Goal: Task Accomplishment & Management: Manage account settings

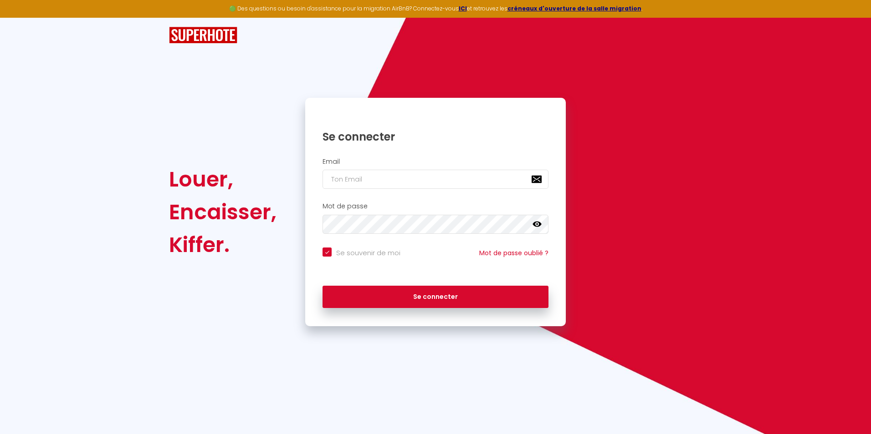
click at [326, 251] on input "Se souvenir de moi" at bounding box center [361, 252] width 78 height 9
checkbox input "false"
click at [367, 174] on input "email" at bounding box center [435, 179] width 226 height 19
type input "[EMAIL_ADDRESS][DOMAIN_NAME]"
click at [322, 286] on button "Se connecter" at bounding box center [435, 297] width 226 height 23
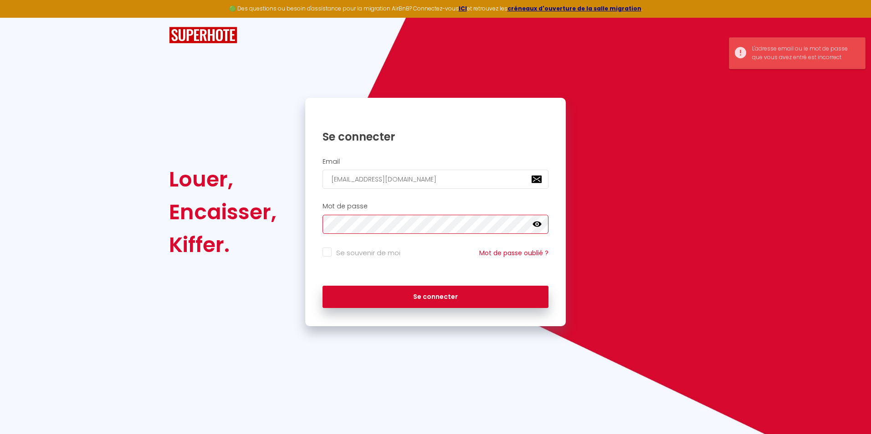
click at [260, 220] on div "Louer, Encaisser, [PERSON_NAME]. Se connecter Email [EMAIL_ADDRESS][DOMAIN_NAME…" at bounding box center [435, 212] width 545 height 229
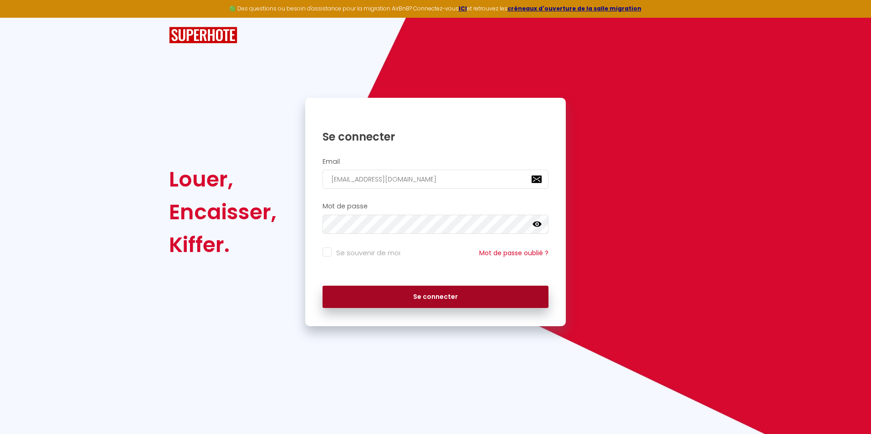
click at [440, 294] on button "Se connecter" at bounding box center [435, 297] width 226 height 23
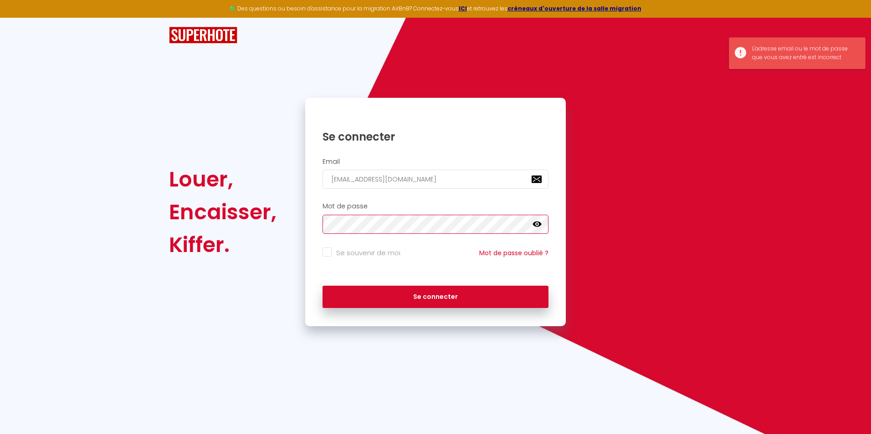
click at [297, 225] on div "Louer, Encaisser, [PERSON_NAME]. Se connecter Email [EMAIL_ADDRESS][DOMAIN_NAME…" at bounding box center [435, 212] width 545 height 229
click at [322, 286] on button "Se connecter" at bounding box center [435, 297] width 226 height 23
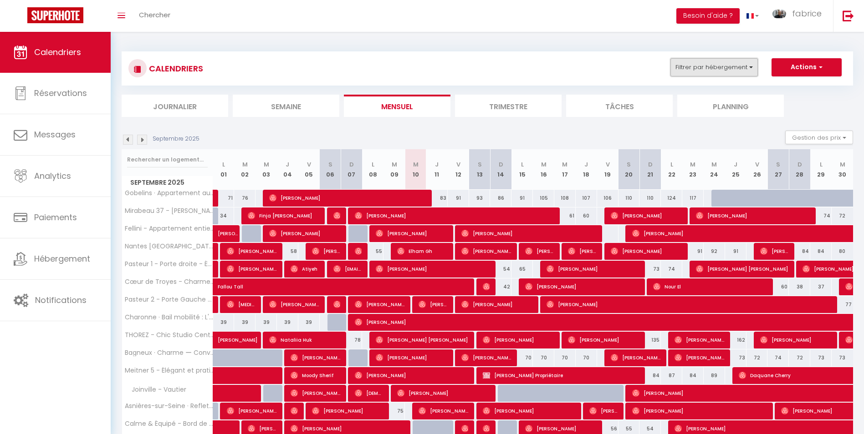
click at [715, 68] on button "Filtrer par hébergement" at bounding box center [713, 67] width 87 height 18
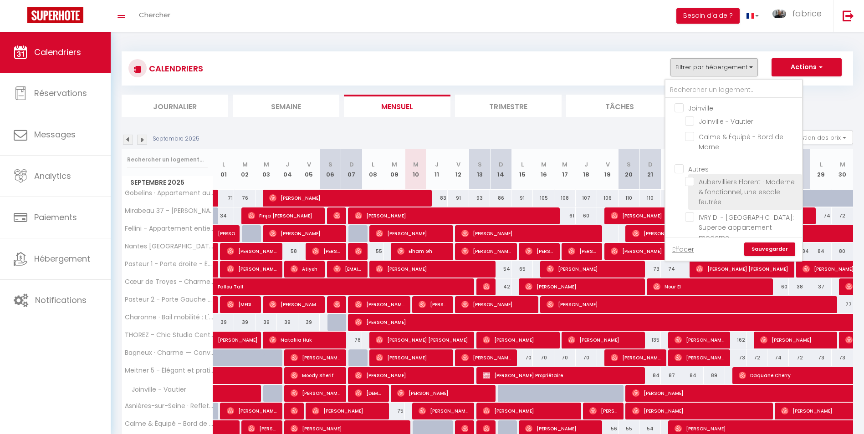
click at [689, 183] on input "Aubervilliers Florent · Moderne & fonctionnel, une escale feutrée" at bounding box center [742, 181] width 114 height 9
checkbox input "true"
checkbox input "false"
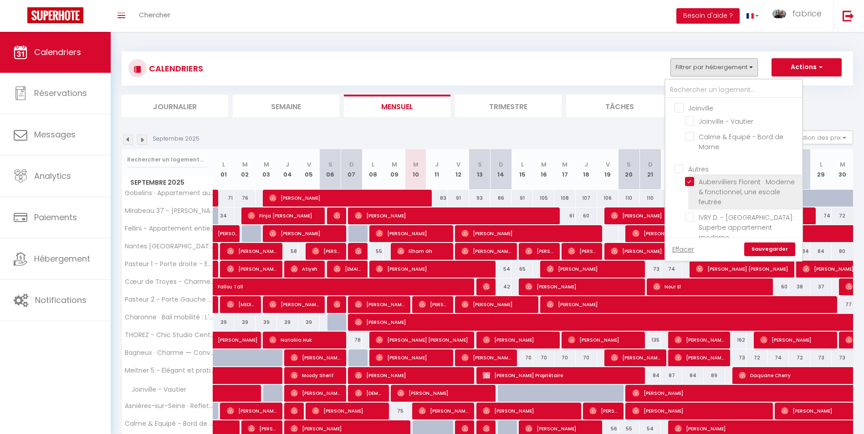
checkbox input "false"
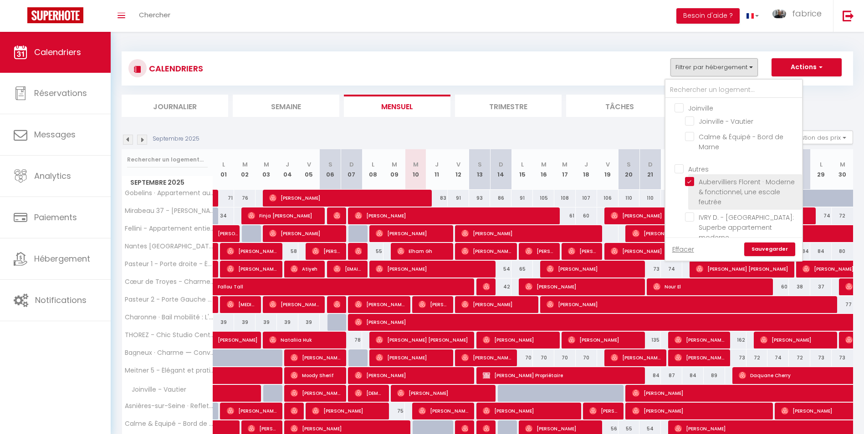
checkbox input "false"
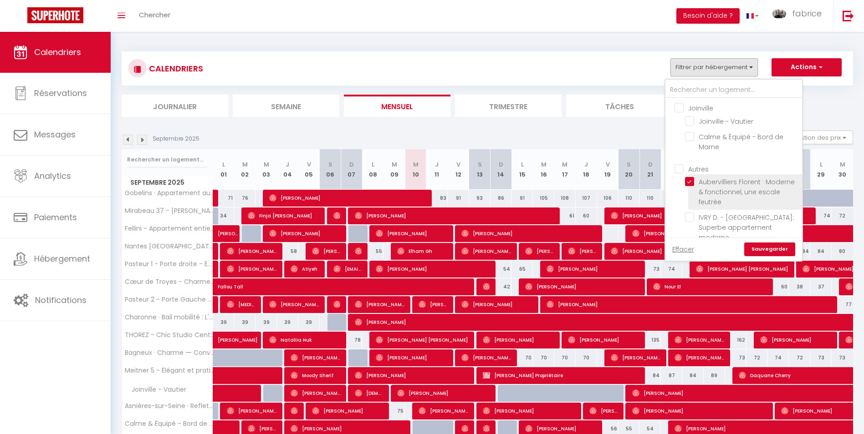
checkbox input "false"
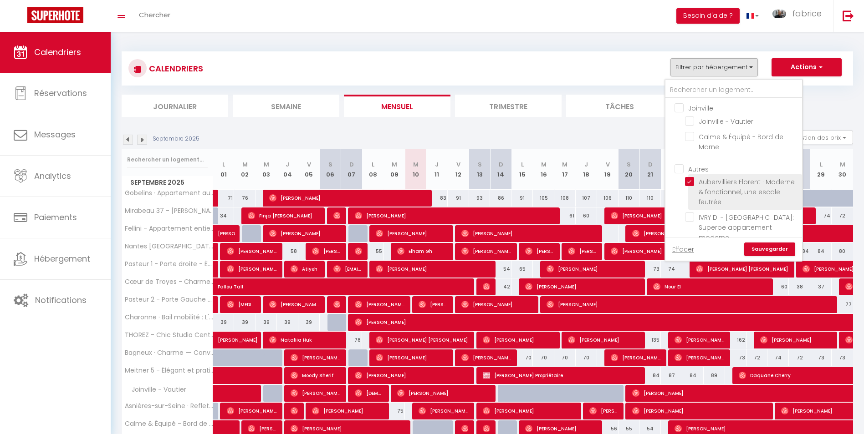
checkbox input "false"
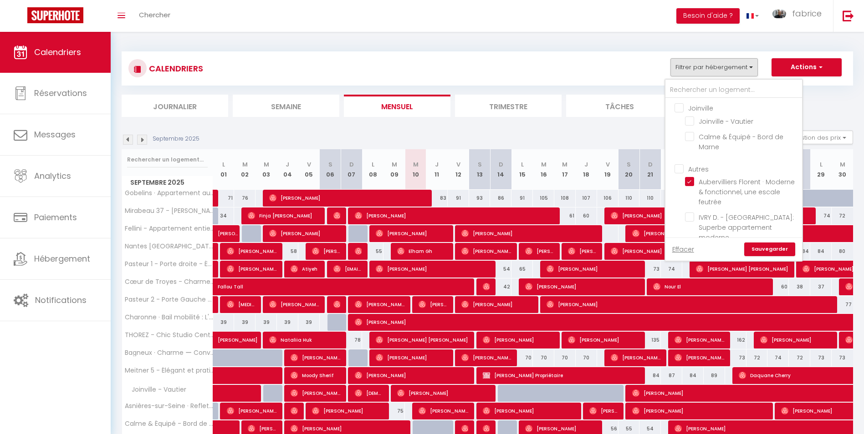
click at [770, 253] on link "Sauvegarder" at bounding box center [769, 250] width 51 height 14
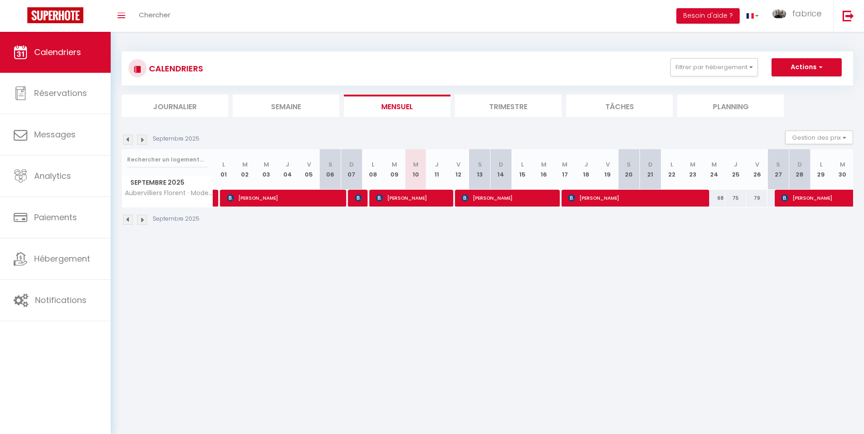
click at [145, 140] on img at bounding box center [142, 140] width 10 height 10
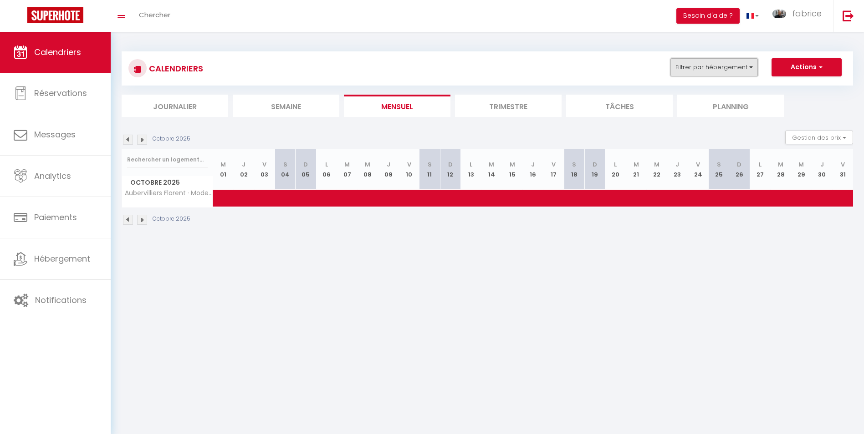
click at [733, 64] on button "Filtrer par hébergement" at bounding box center [713, 67] width 87 height 18
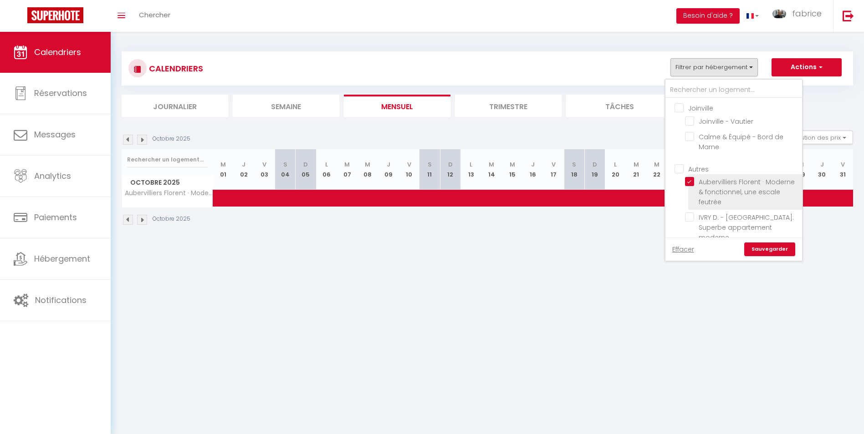
click at [687, 180] on input "Aubervilliers Florent · Moderne & fonctionnel, une escale feutrée" at bounding box center [742, 181] width 114 height 9
checkbox input "false"
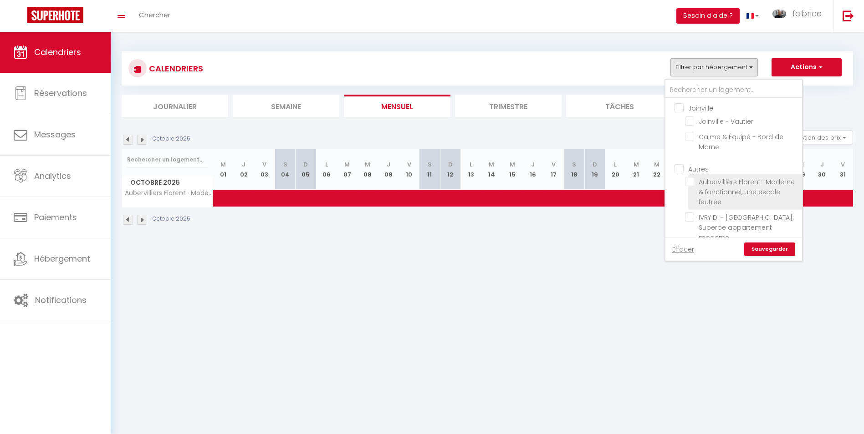
checkbox input "false"
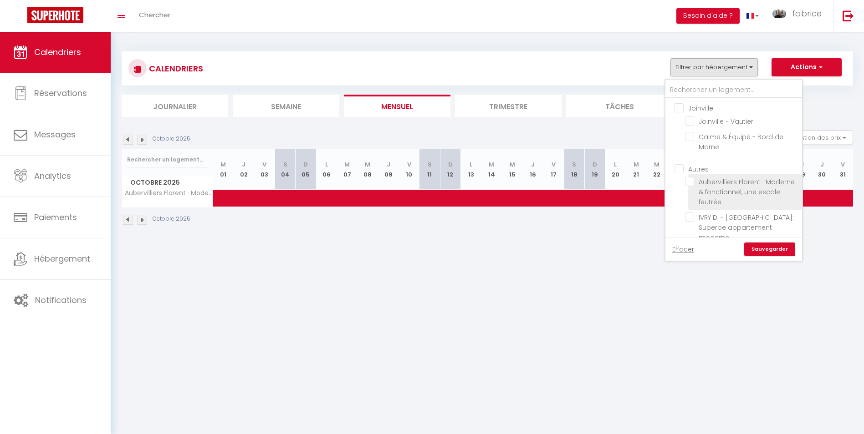
checkbox input "false"
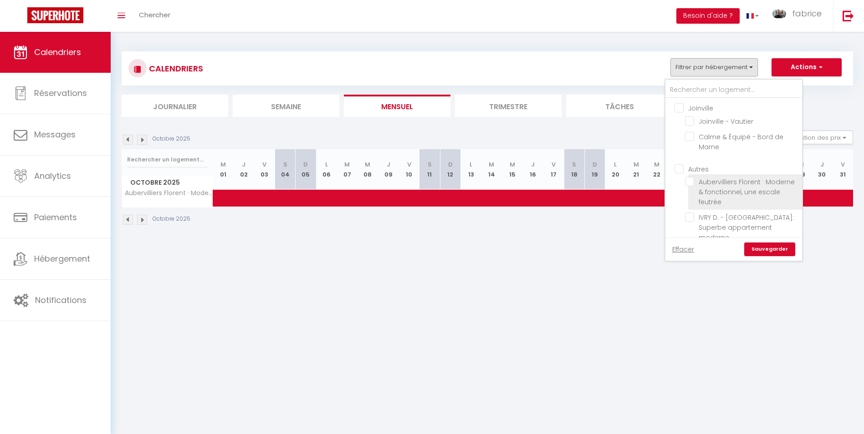
checkbox input "false"
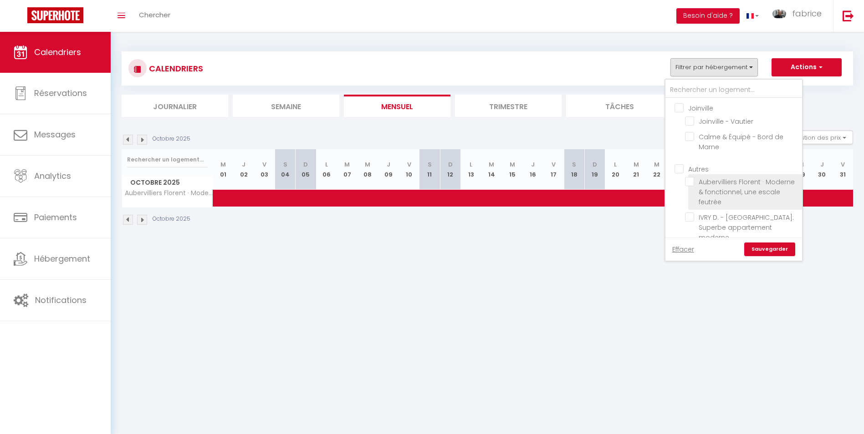
checkbox input "false"
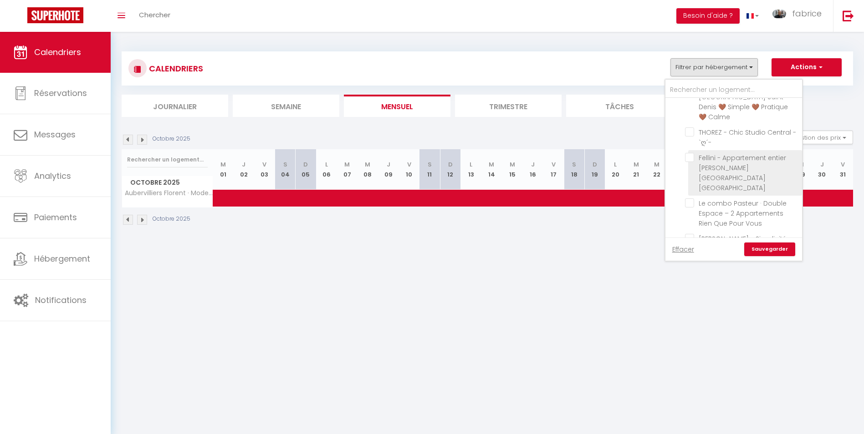
scroll to position [273, 0]
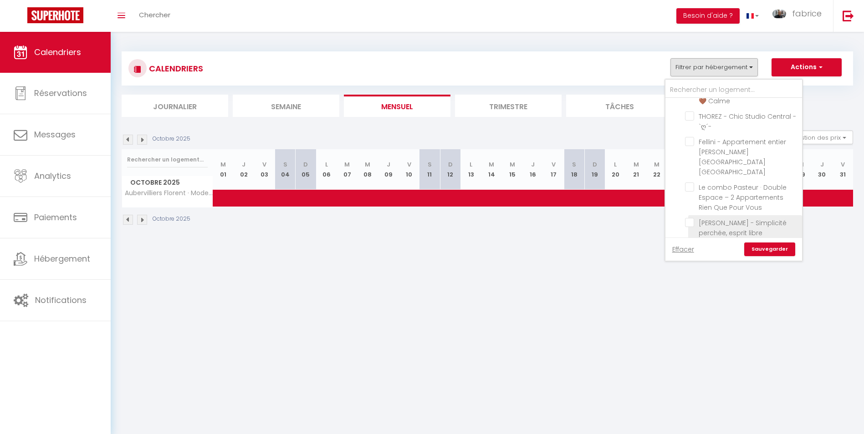
click at [689, 218] on input "[PERSON_NAME] - Simplicité perchée, esprit libre" at bounding box center [742, 222] width 114 height 9
checkbox input "true"
checkbox input "false"
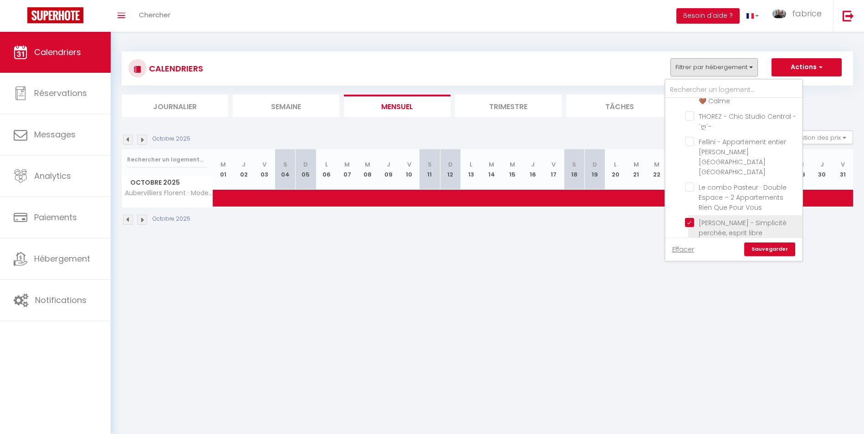
checkbox input "false"
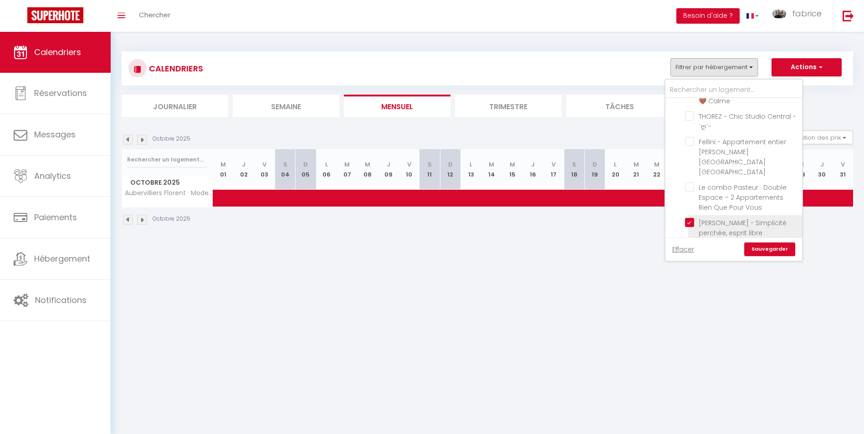
checkbox input "false"
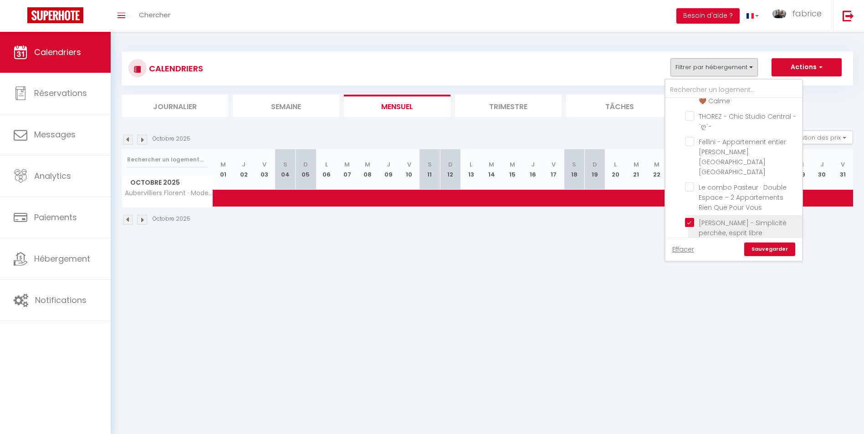
checkbox input "false"
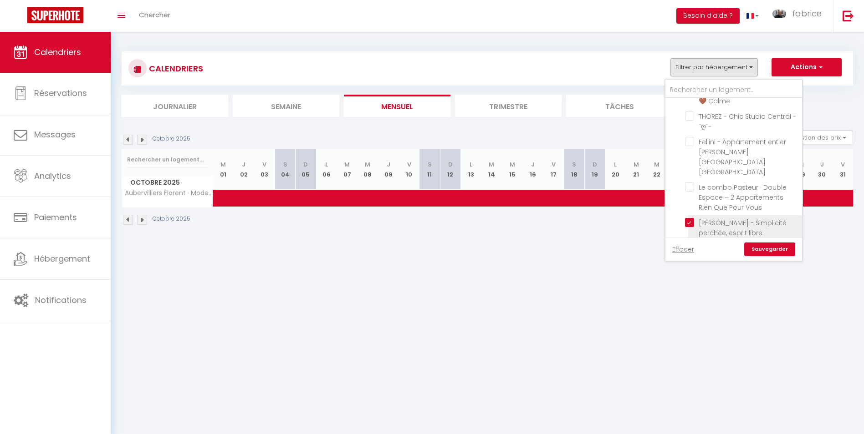
checkbox input "false"
click at [769, 249] on link "Sauvegarder" at bounding box center [769, 250] width 51 height 14
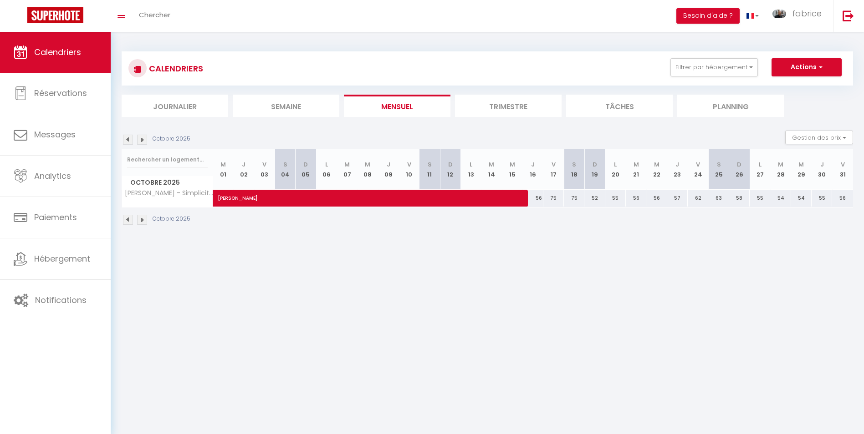
click at [127, 138] on img at bounding box center [128, 140] width 10 height 10
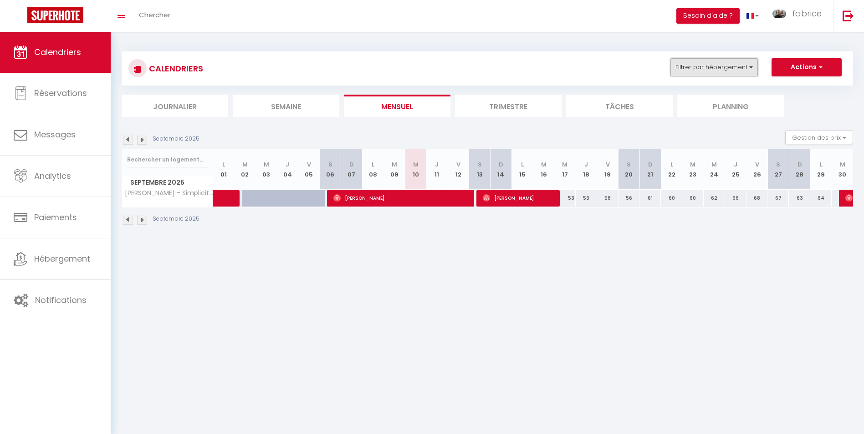
click at [708, 68] on button "Filtrer par hébergement" at bounding box center [713, 67] width 87 height 18
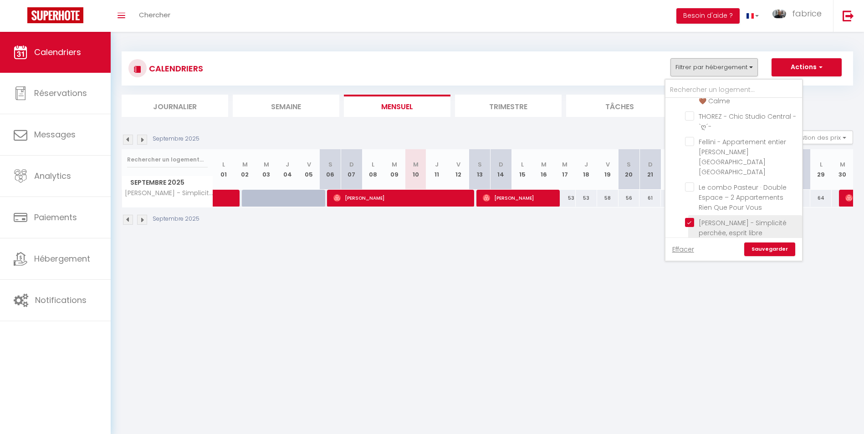
click at [690, 218] on input "[PERSON_NAME] - Simplicité perchée, esprit libre" at bounding box center [742, 222] width 114 height 9
checkbox input "false"
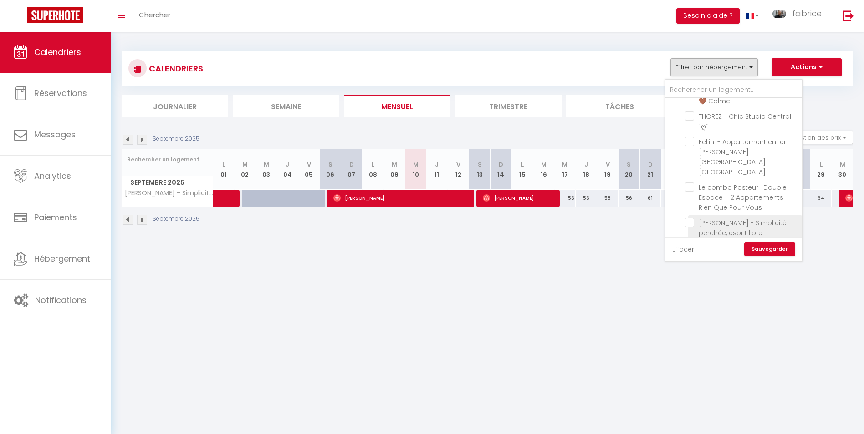
checkbox input "false"
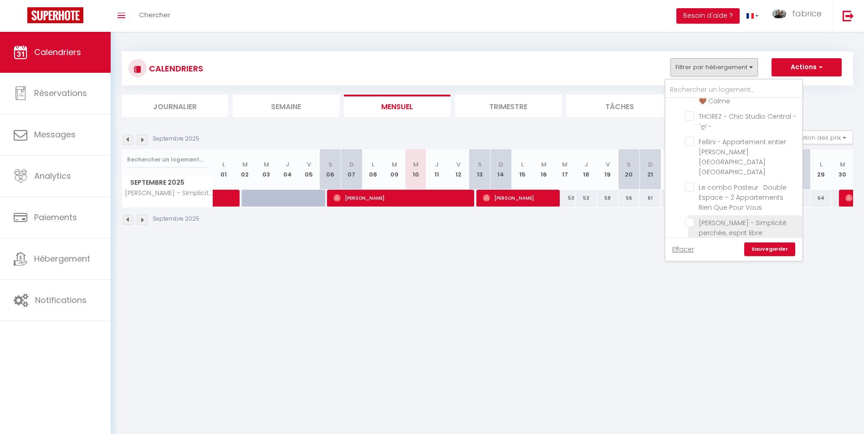
checkbox input "false"
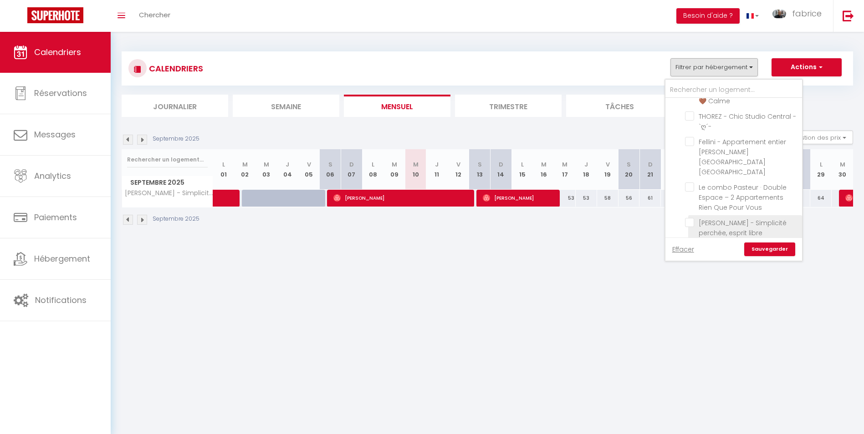
checkbox input "false"
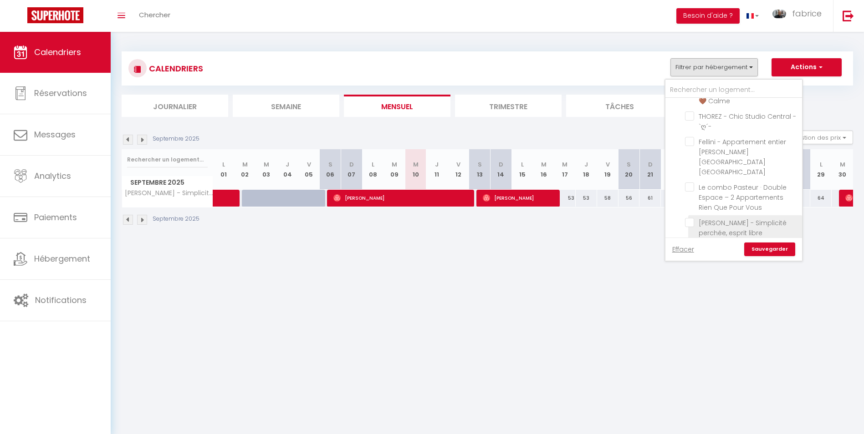
checkbox input "false"
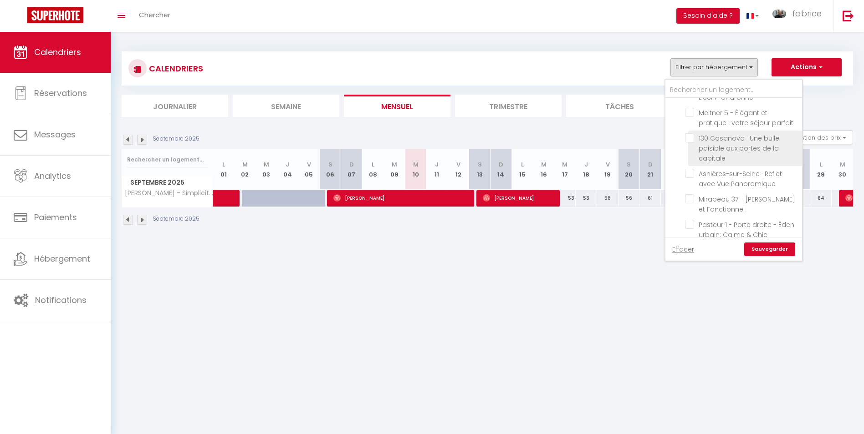
scroll to position [573, 0]
click at [691, 235] on input "Cœur de Troyes - Charme et Authenticité" at bounding box center [742, 239] width 114 height 9
checkbox input "true"
checkbox input "false"
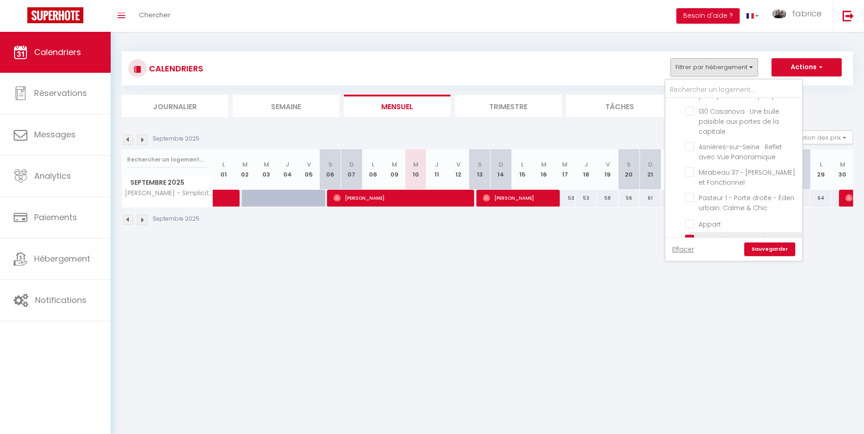
checkbox input "false"
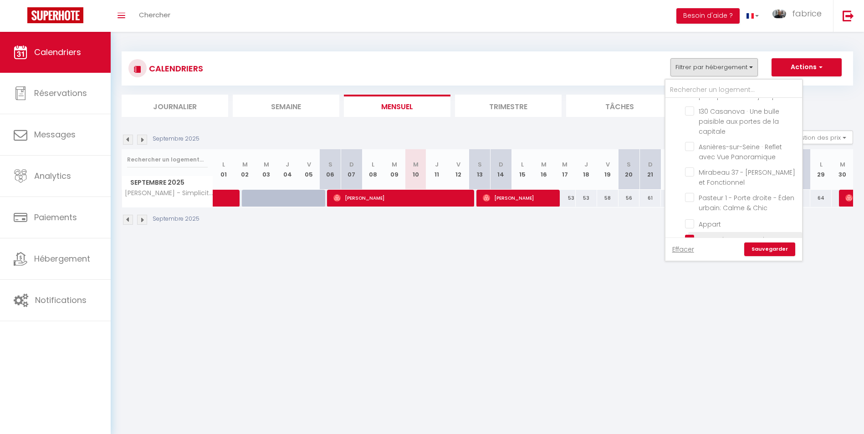
checkbox input "false"
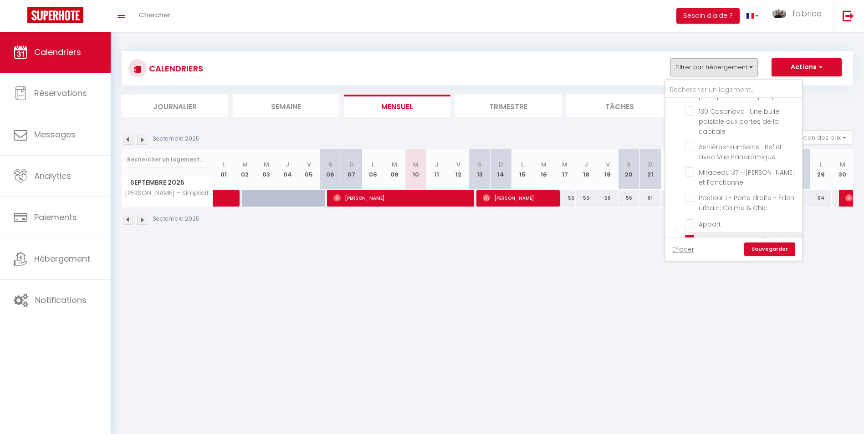
checkbox input "false"
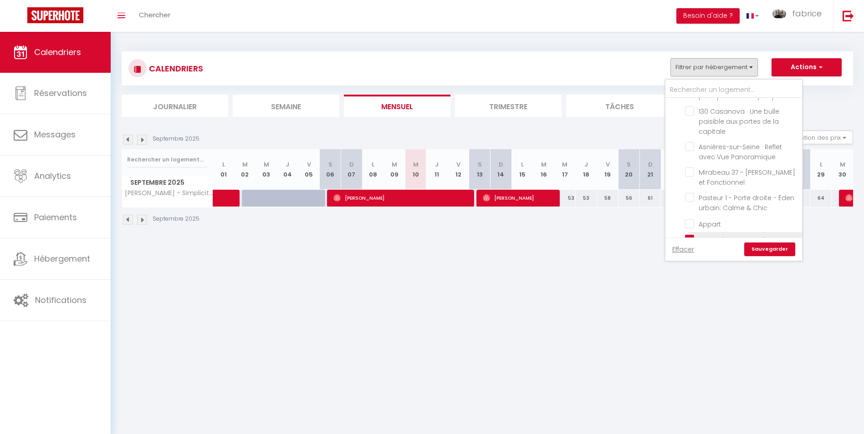
checkbox input "false"
click at [761, 245] on link "Sauvegarder" at bounding box center [769, 250] width 51 height 14
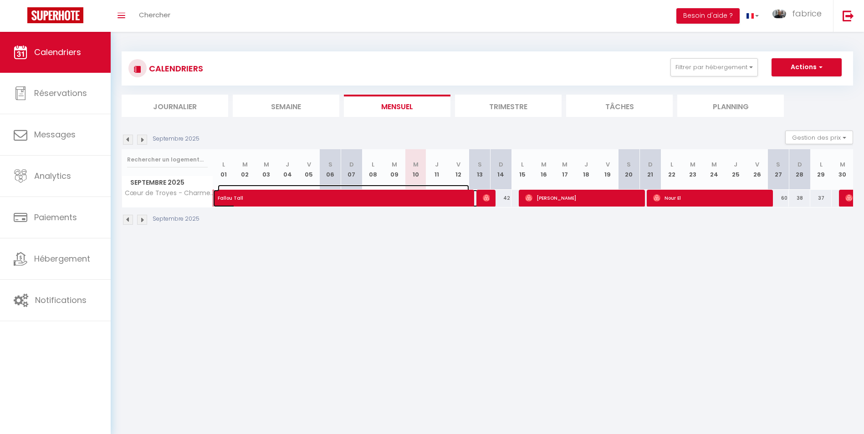
click at [430, 192] on span "Fallou Tall" at bounding box center [343, 193] width 251 height 17
select select "OK"
select select "1"
select select "0"
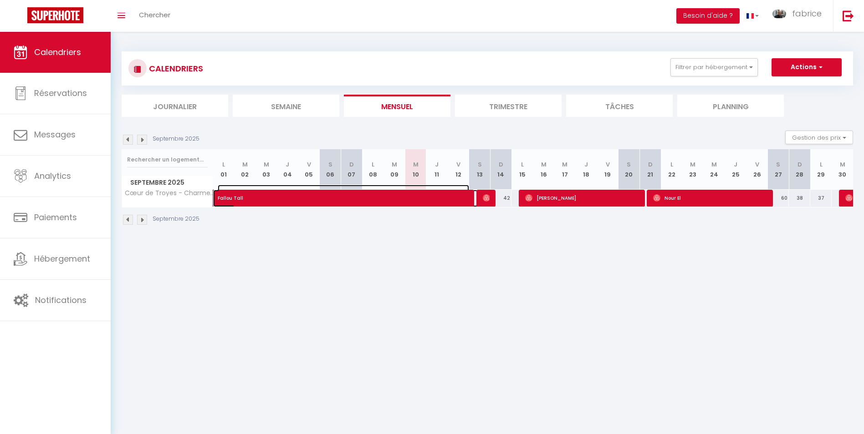
select select "1"
select select
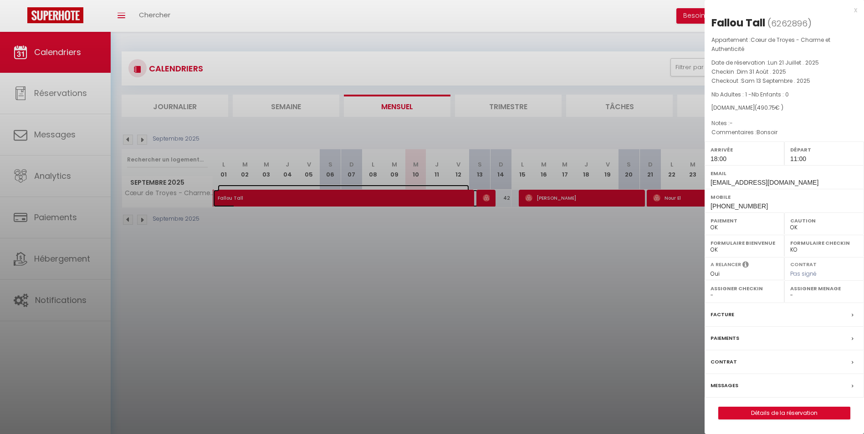
select select "10626"
select select "17905"
click at [855, 9] on div "x" at bounding box center [780, 10] width 153 height 11
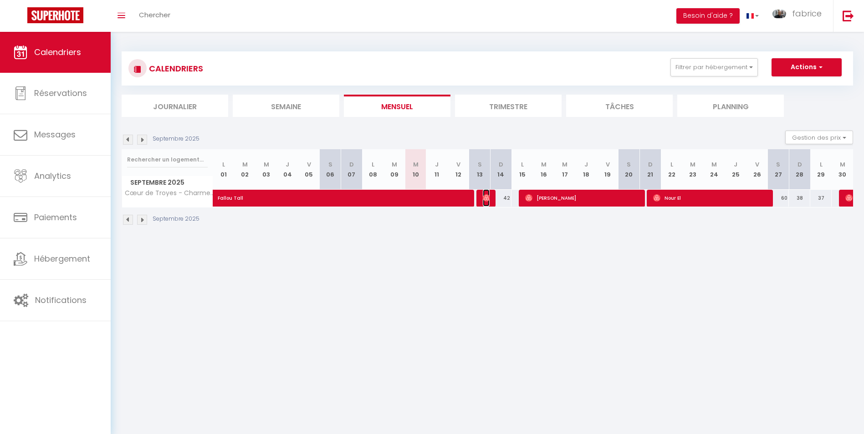
click at [487, 196] on img at bounding box center [486, 197] width 7 height 7
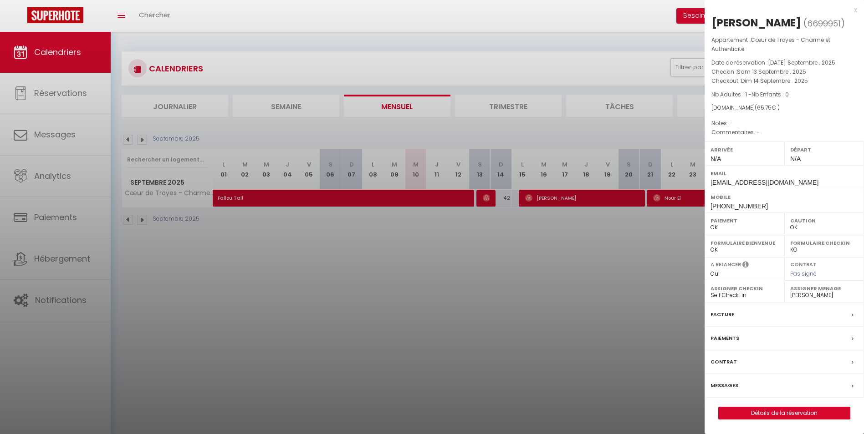
click at [856, 11] on div "x" at bounding box center [780, 10] width 153 height 11
